Goal: Task Accomplishment & Management: Complete application form

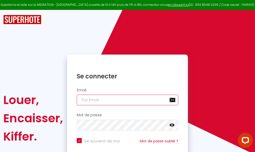
click at [123, 101] on input "email" at bounding box center [128, 100] width 102 height 11
type input "m"
checkbox input "true"
type input "ma"
checkbox input "true"
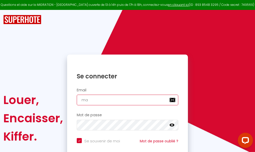
type input "mar"
checkbox input "true"
type input "marc"
checkbox input "true"
type input "marcd"
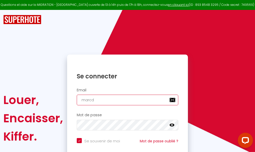
checkbox input "true"
type input "marcdp"
checkbox input "true"
type input "marcdpo"
checkbox input "true"
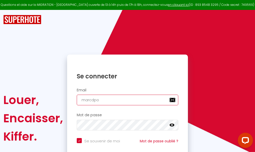
type input "marcdpoz"
checkbox input "true"
type input "marcdpoz."
checkbox input "true"
type input "marcdpoz.l"
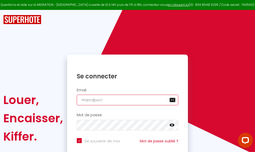
checkbox input "true"
type input "marcdpoz.lo"
checkbox input "true"
type input "marcdpoz.loc"
checkbox input "true"
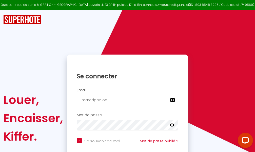
type input "marcdpoz.loca"
checkbox input "true"
type input "marcdpoz.locat"
checkbox input "true"
type input "marcdpoz.locati"
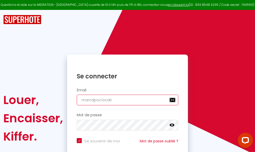
checkbox input "true"
type input "marcdpoz.locatio"
checkbox input "true"
type input "marcdpoz.location"
checkbox input "true"
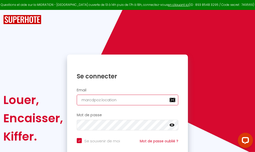
type input "marcdpoz.location@"
checkbox input "true"
type input "marcdpoz.location@g"
checkbox input "true"
type input "marcdpoz.location@gm"
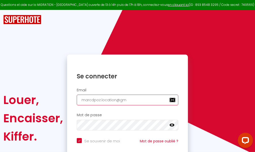
checkbox input "true"
type input "marcdpoz.location@gma"
checkbox input "true"
type input "marcdpoz.location@gmai"
checkbox input "true"
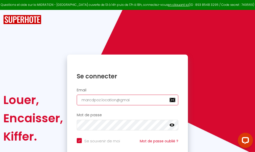
type input "[EMAIL_ADDRESS]"
checkbox input "true"
type input "[EMAIL_ADDRESS]."
checkbox input "true"
type input "marcdpoz.location@gmail.c"
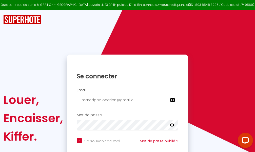
checkbox input "true"
type input "[EMAIL_ADDRESS][DOMAIN_NAME]"
checkbox input "true"
type input "[EMAIL_ADDRESS][DOMAIN_NAME]"
checkbox input "true"
